Goal: Task Accomplishment & Management: Manage account settings

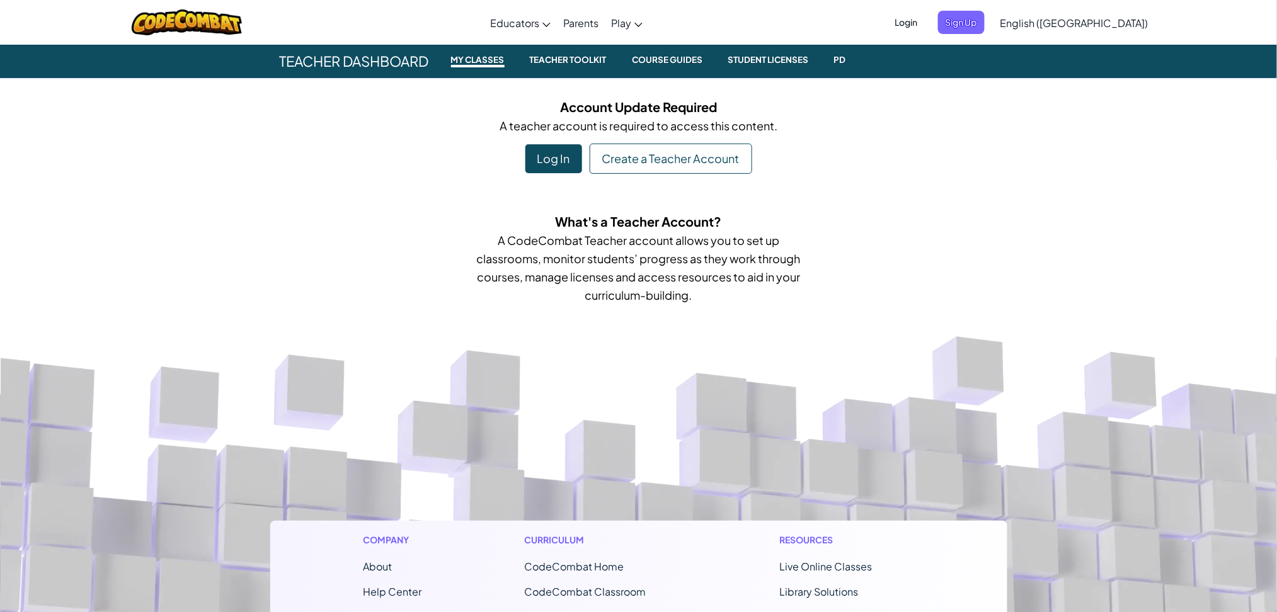
click at [925, 26] on span "Login" at bounding box center [906, 22] width 38 height 23
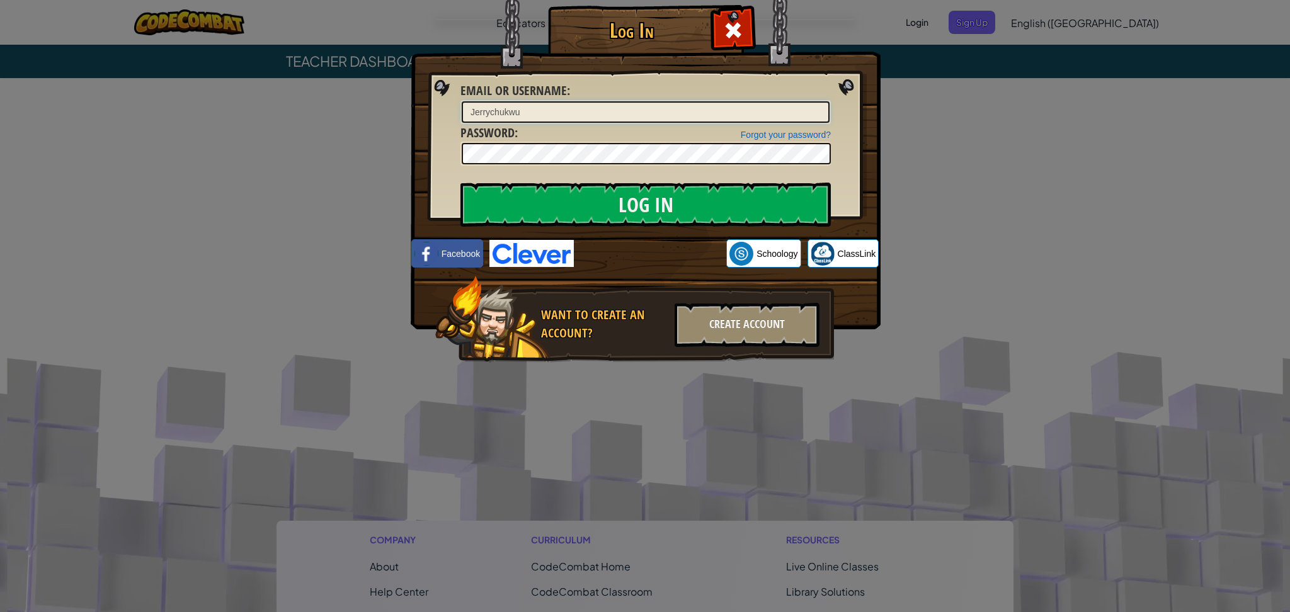
click at [780, 113] on input "Jerrychukwu" at bounding box center [646, 111] width 368 height 21
type input "J"
type input "[EMAIL_ADDRESS][DOMAIN_NAME]"
click at [746, 31] on div at bounding box center [733, 29] width 40 height 40
